Goal: Task Accomplishment & Management: Use online tool/utility

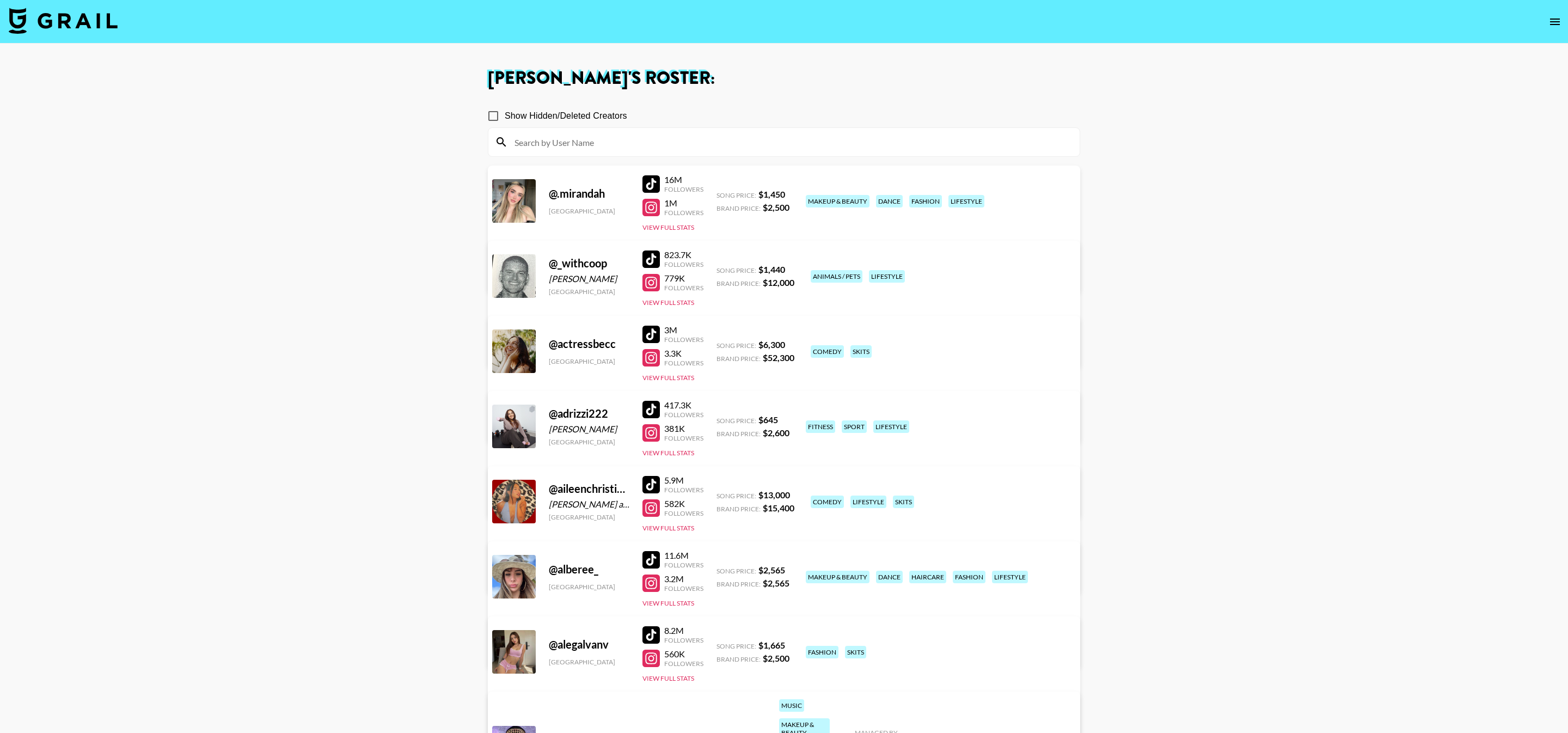
click at [93, 36] on nav at bounding box center [784, 22] width 1568 height 44
click at [68, 23] on img at bounding box center [63, 21] width 109 height 26
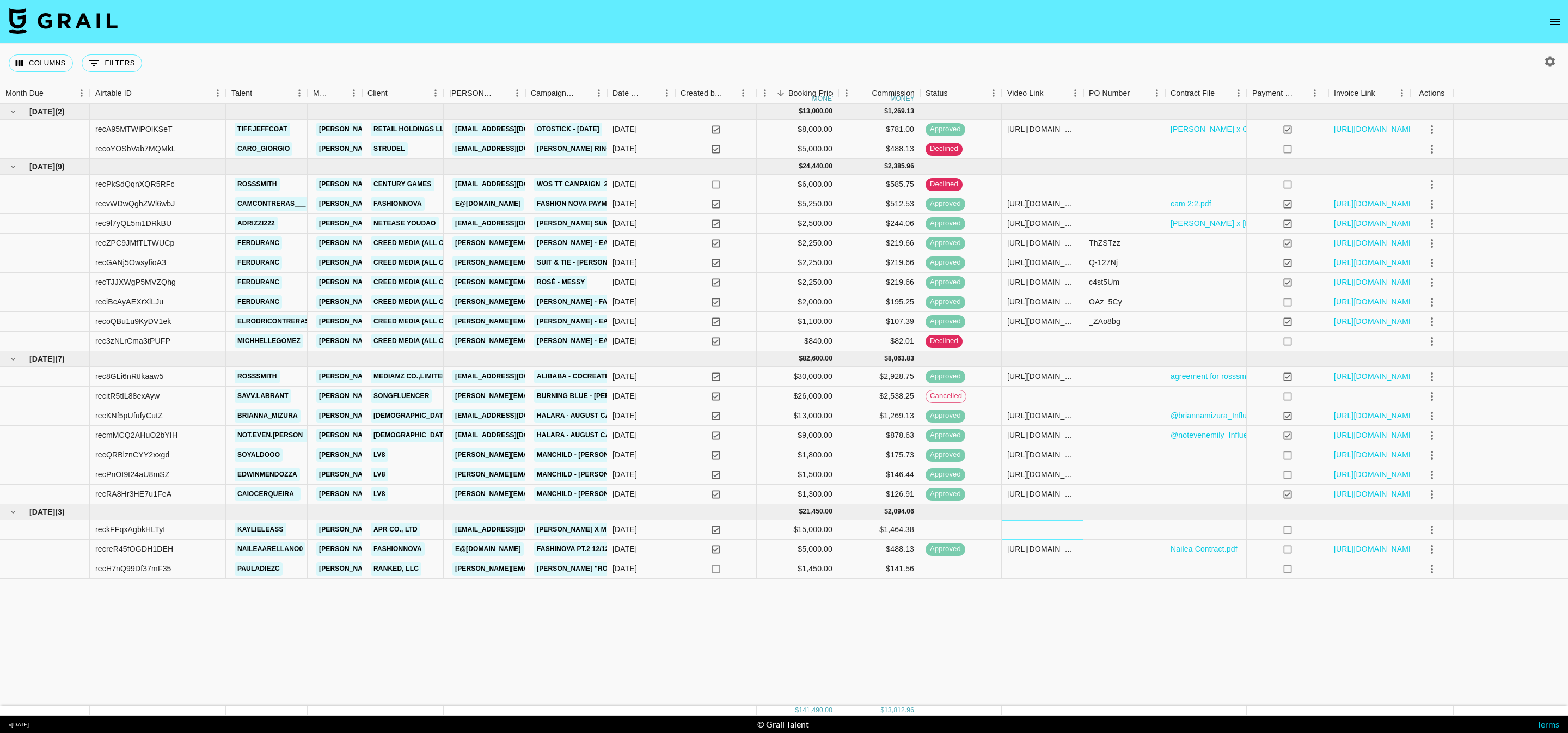
click at [1058, 527] on div at bounding box center [1043, 530] width 82 height 19
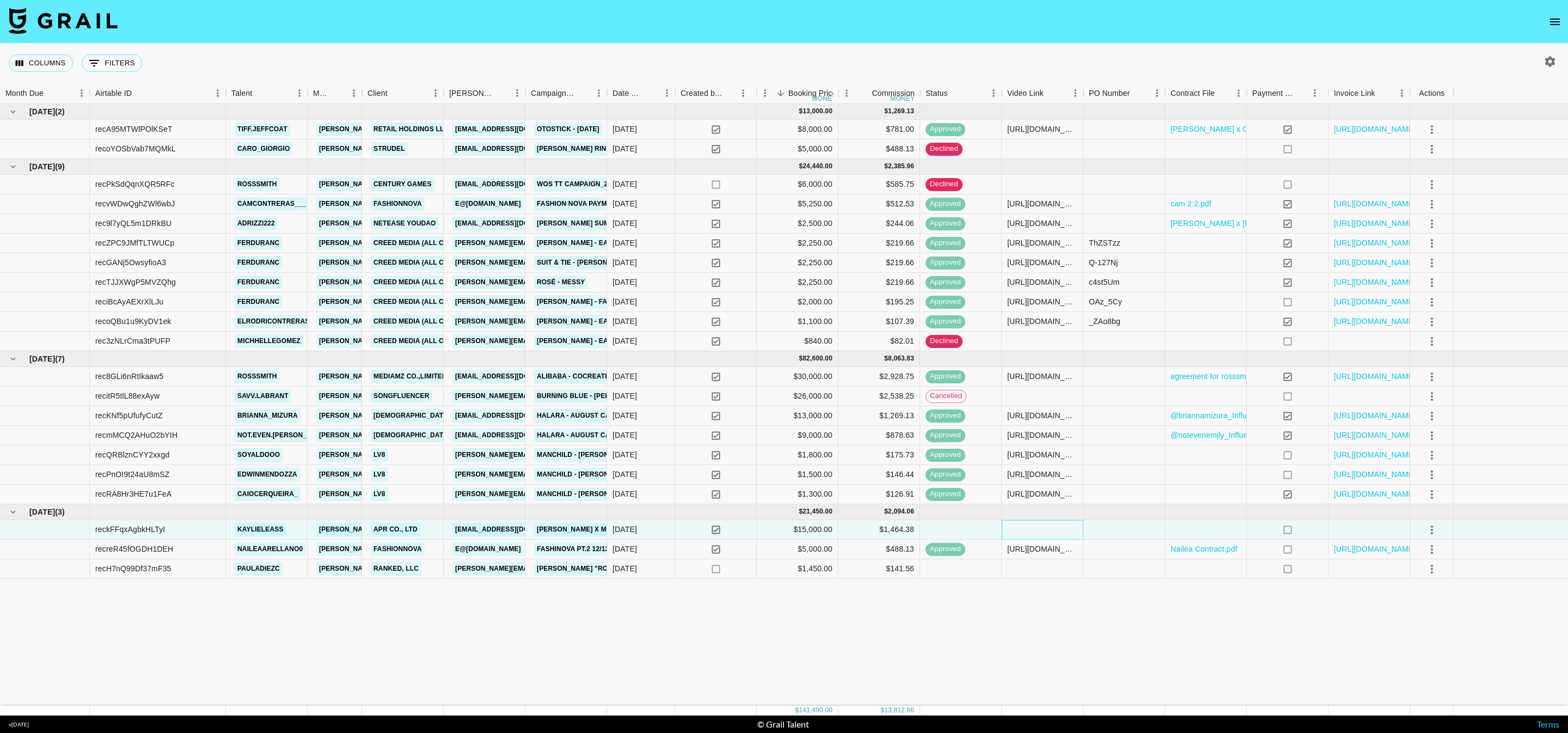
click at [1055, 529] on div at bounding box center [1043, 530] width 82 height 19
type input "[URL][DOMAIN_NAME]"
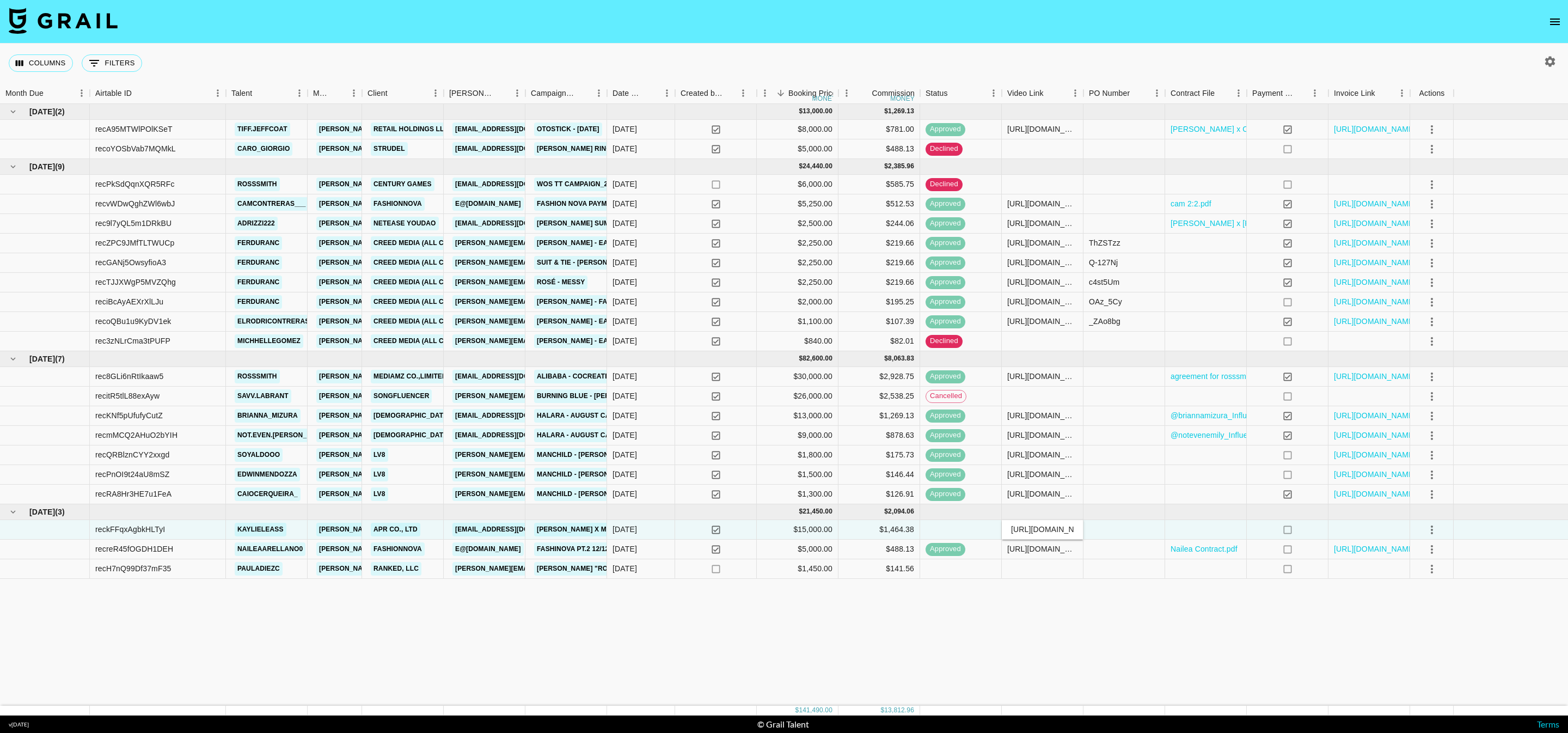
click at [1103, 605] on div "[DATE] ( 2 ) $ 13,000.00 $ 1,269.13 recA95MTWlPOlKSeT tiff.jeffcoat [EMAIL_ADDR…" at bounding box center [784, 405] width 1568 height 601
click at [1236, 527] on div at bounding box center [1206, 530] width 82 height 19
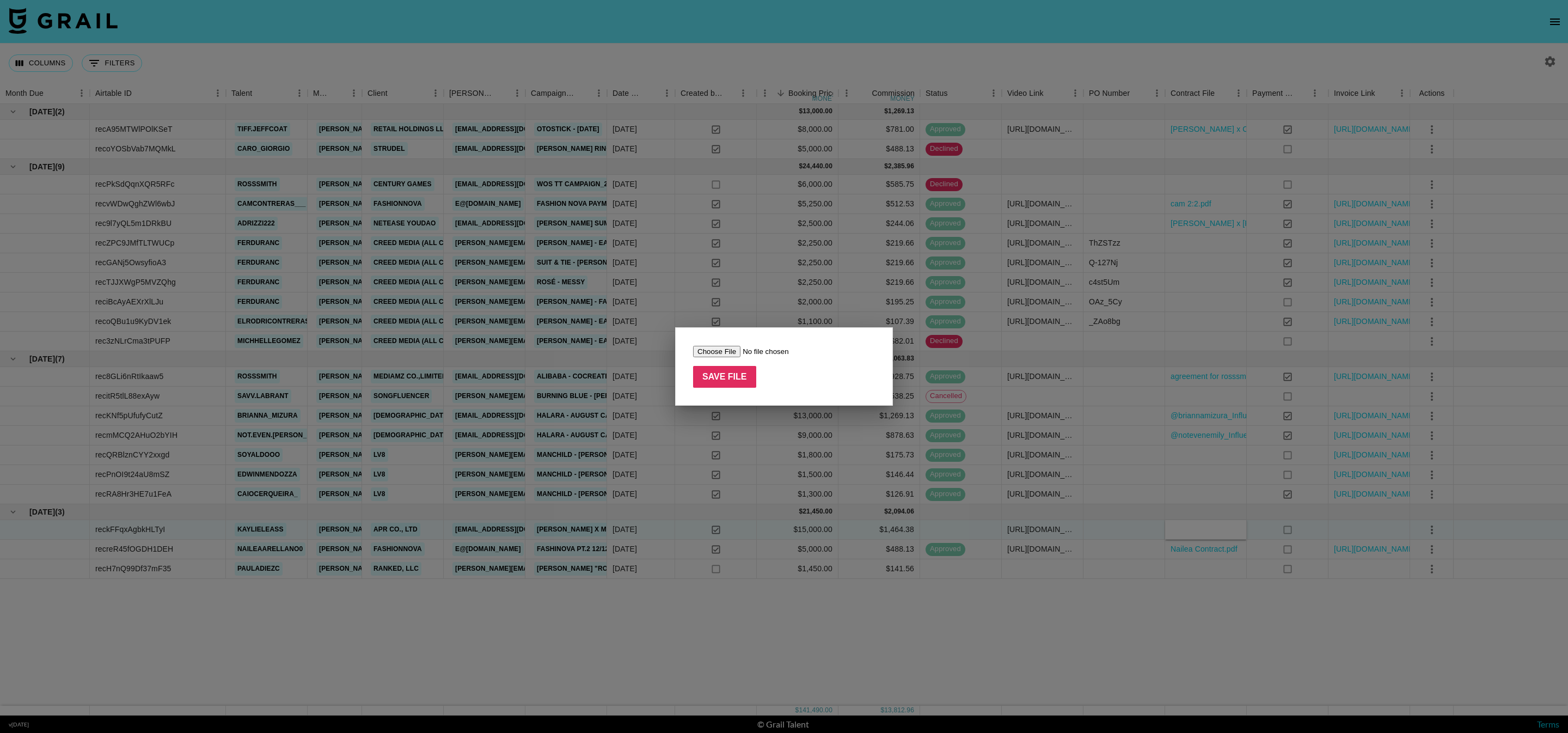
click at [721, 354] on input "file" at bounding box center [762, 351] width 138 height 12
type input "C:\fakepath\25080_[APR US] Content Usage Agreement_medicube_Kay_메디큐브파트_미…"
click at [731, 373] on input "Save File" at bounding box center [725, 377] width 63 height 22
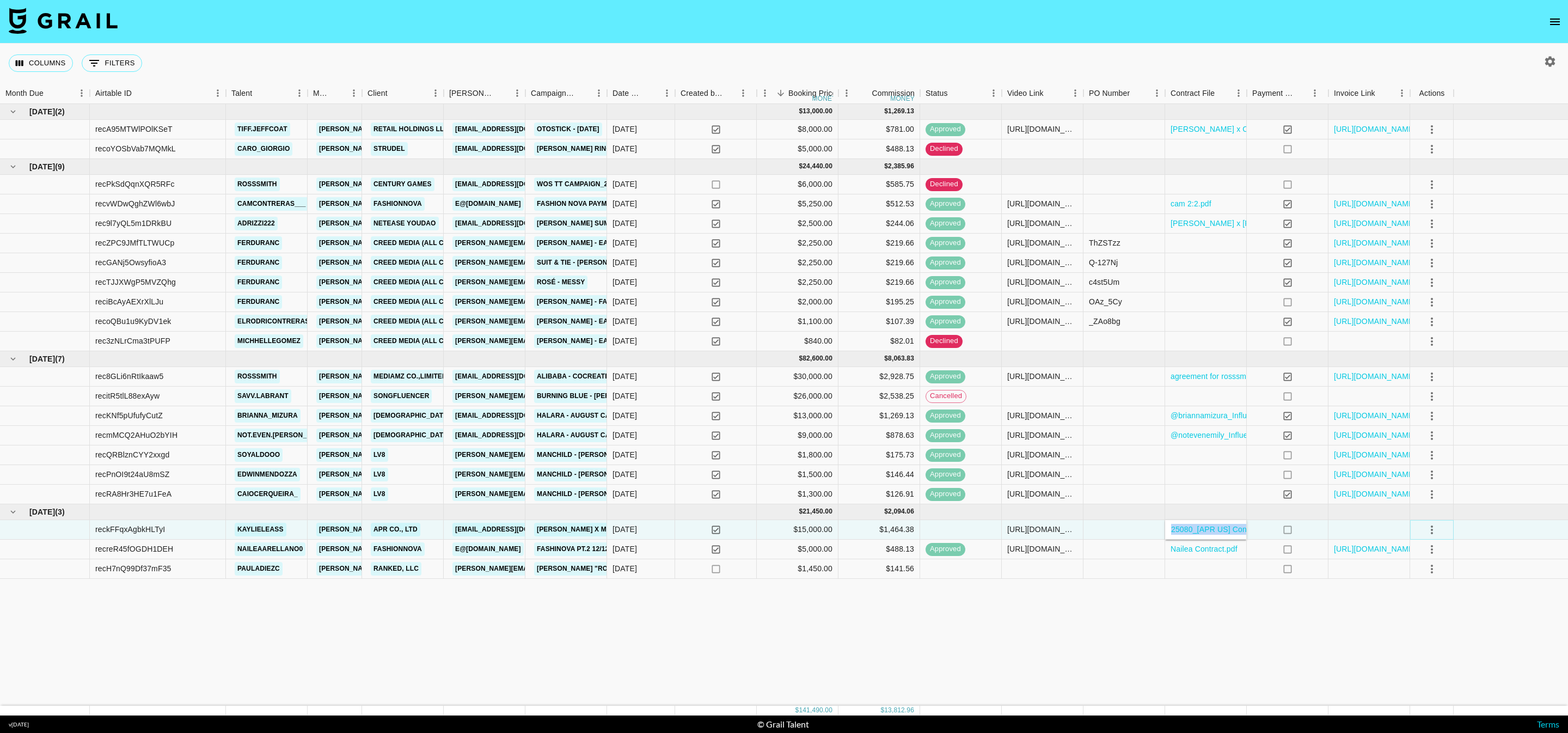
click at [1431, 526] on icon "select merge strategy" at bounding box center [1432, 530] width 2 height 9
click at [1449, 635] on li "Approve" at bounding box center [1432, 631] width 71 height 19
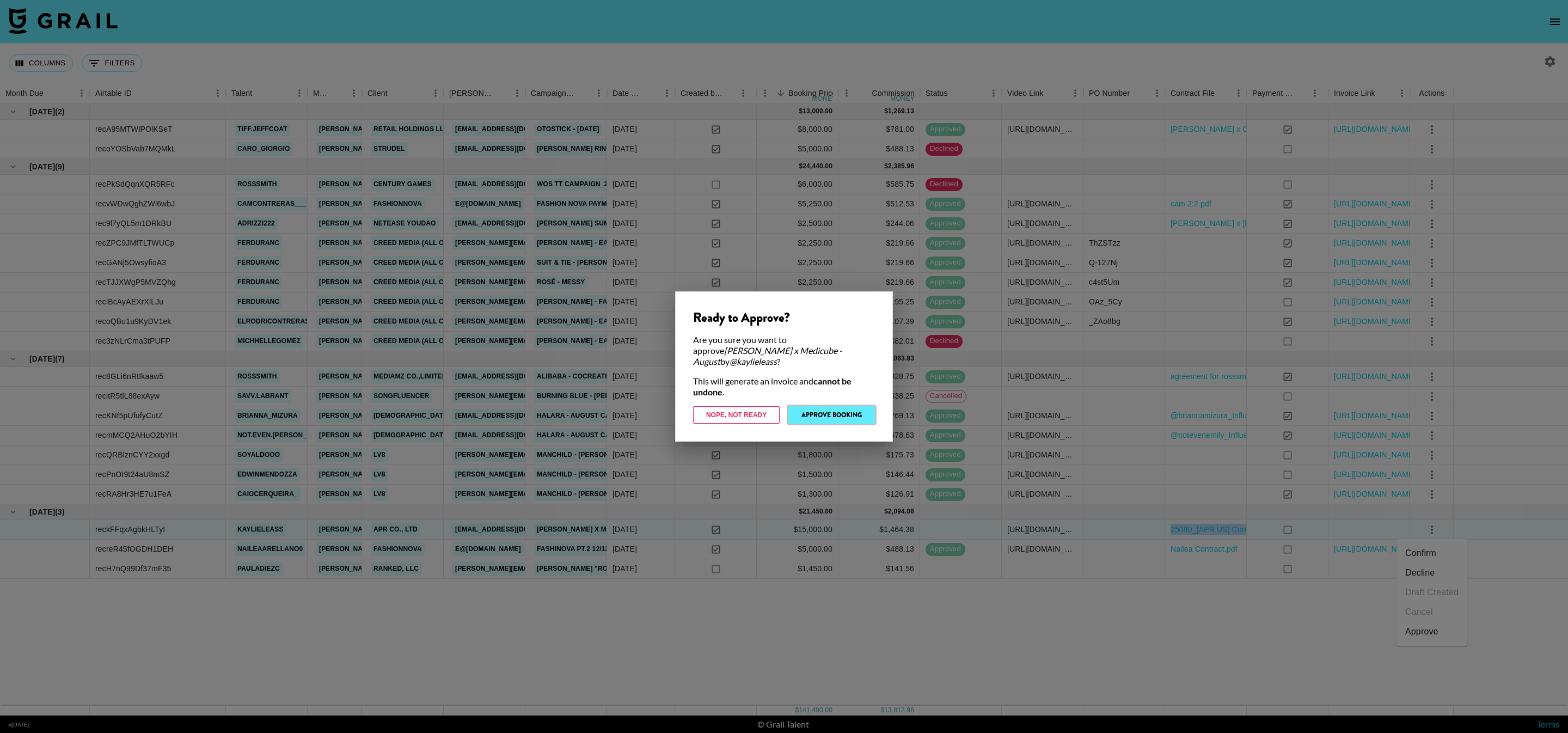
click at [831, 412] on button "Approve Booking" at bounding box center [831, 415] width 86 height 18
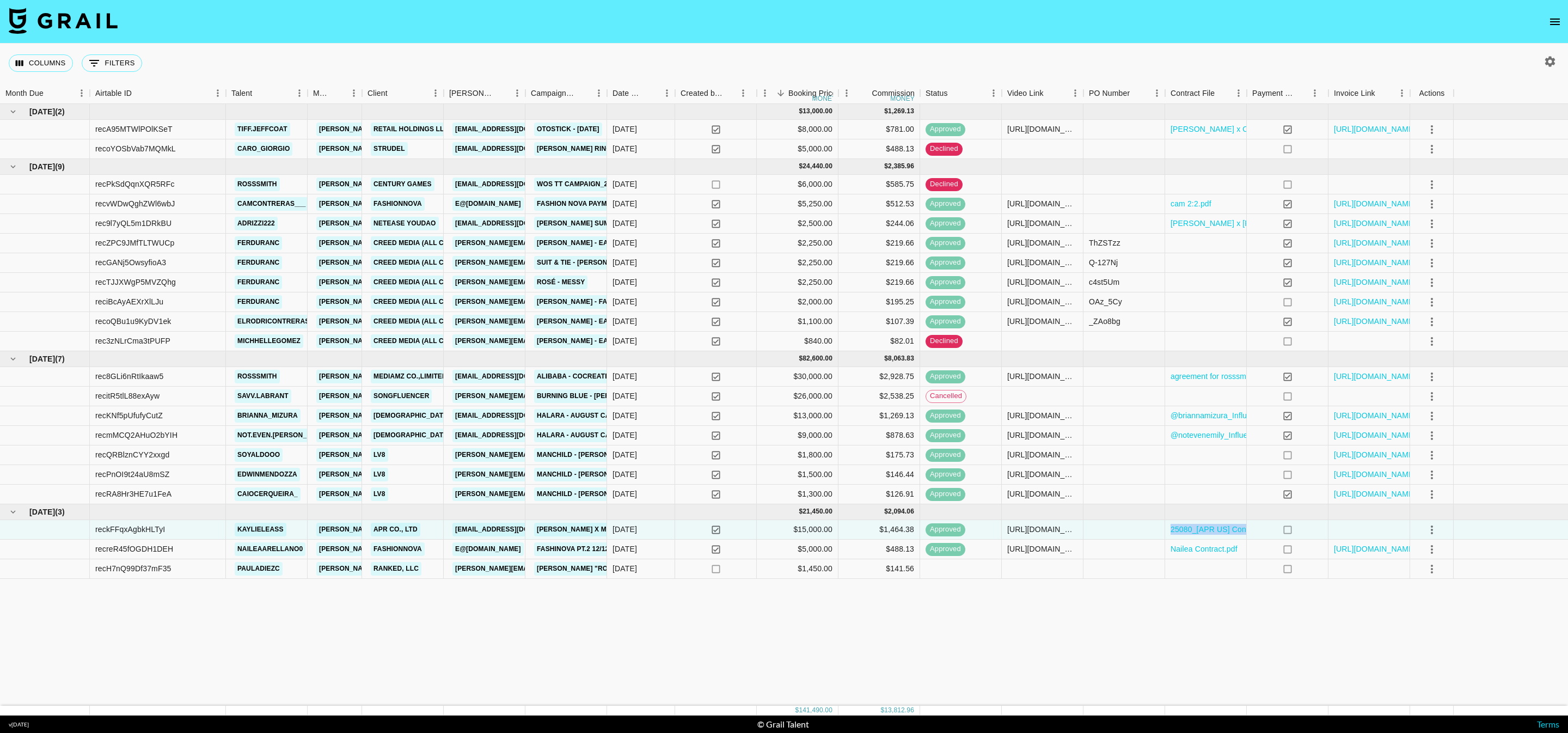
click at [1078, 633] on div "[DATE] ( 2 ) $ 13,000.00 $ 1,269.13 recA95MTWlPOlKSeT tiff.jeffcoat [EMAIL_ADDR…" at bounding box center [784, 405] width 1568 height 601
click at [1435, 567] on icon "select merge strategy" at bounding box center [1432, 569] width 13 height 13
click at [1443, 600] on li "Confirm" at bounding box center [1432, 592] width 71 height 19
click at [1439, 611] on li "Decline" at bounding box center [1432, 612] width 71 height 19
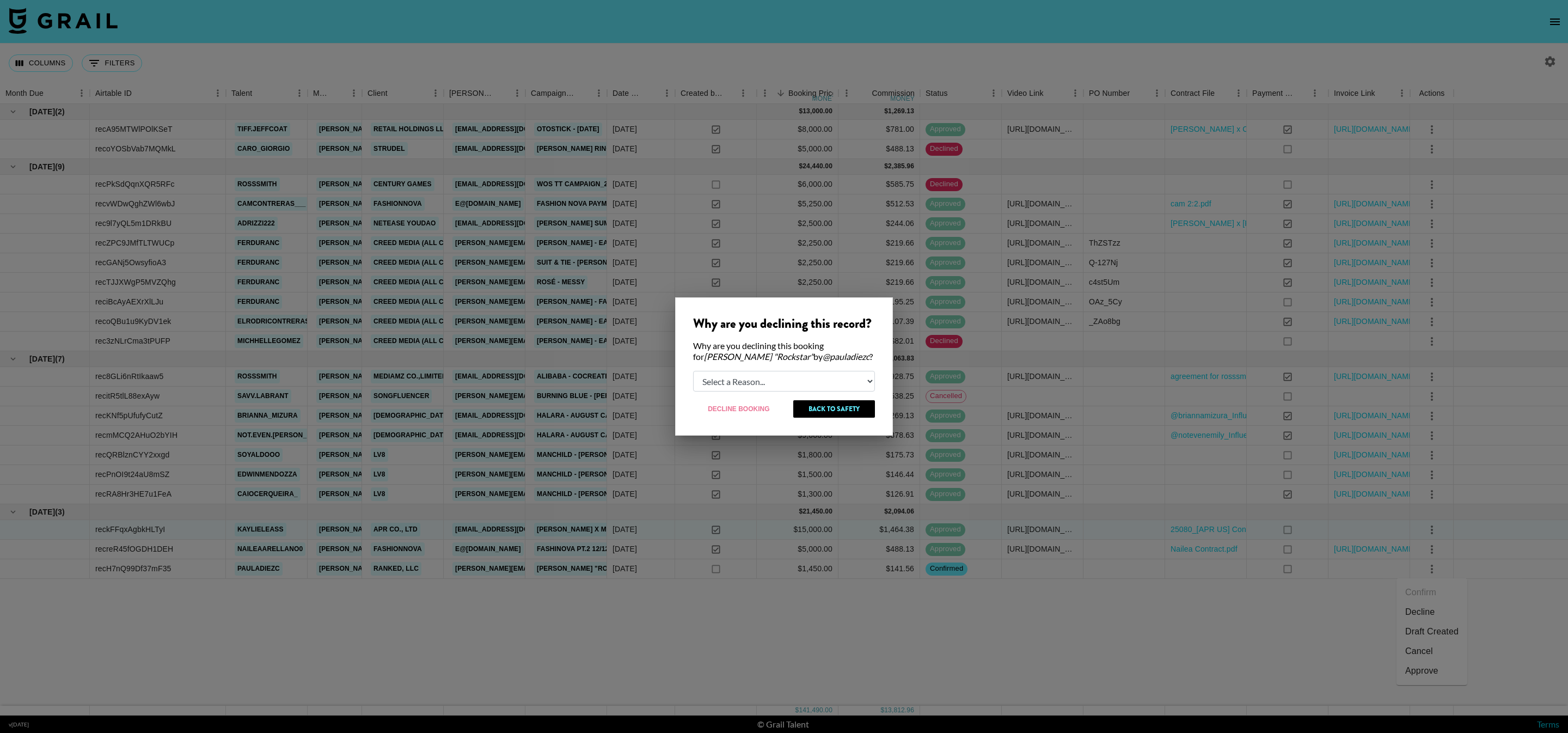
click at [777, 384] on select "Select a Reason... Relogging this deal due to a data issue The [PERSON_NAME] ca…" at bounding box center [784, 381] width 182 height 21
select select "creator_decline"
click at [693, 371] on select "Select a Reason... Relogging this deal due to a data issue The [PERSON_NAME] ca…" at bounding box center [784, 381] width 182 height 21
click at [750, 413] on button "Decline Booking" at bounding box center [739, 409] width 92 height 18
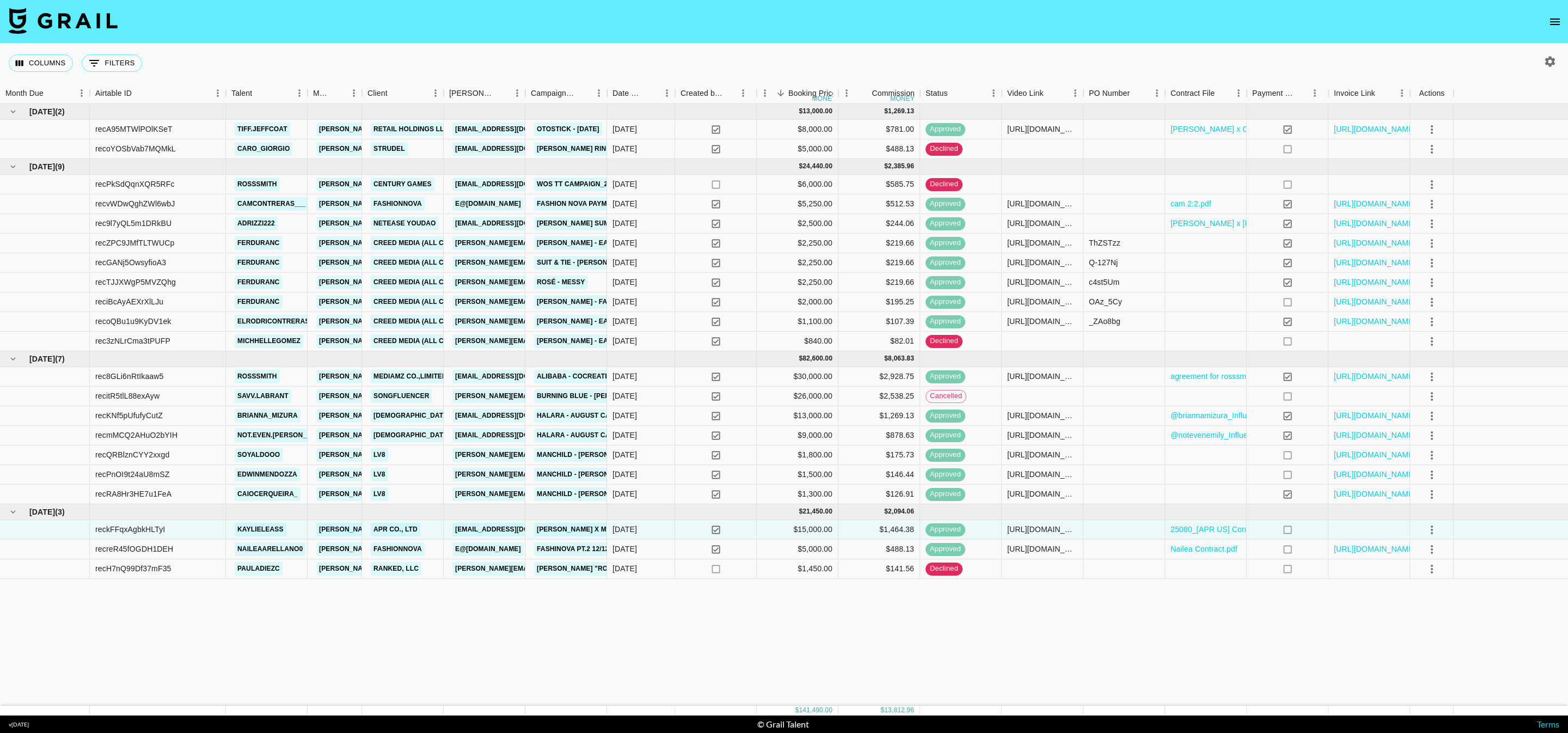
click at [936, 644] on div "[DATE] ( 2 ) $ 13,000.00 $ 1,269.13 recA95MTWlPOlKSeT tiff.jeffcoat [EMAIL_ADDR…" at bounding box center [784, 405] width 1568 height 601
